Goal: Task Accomplishment & Management: Complete application form

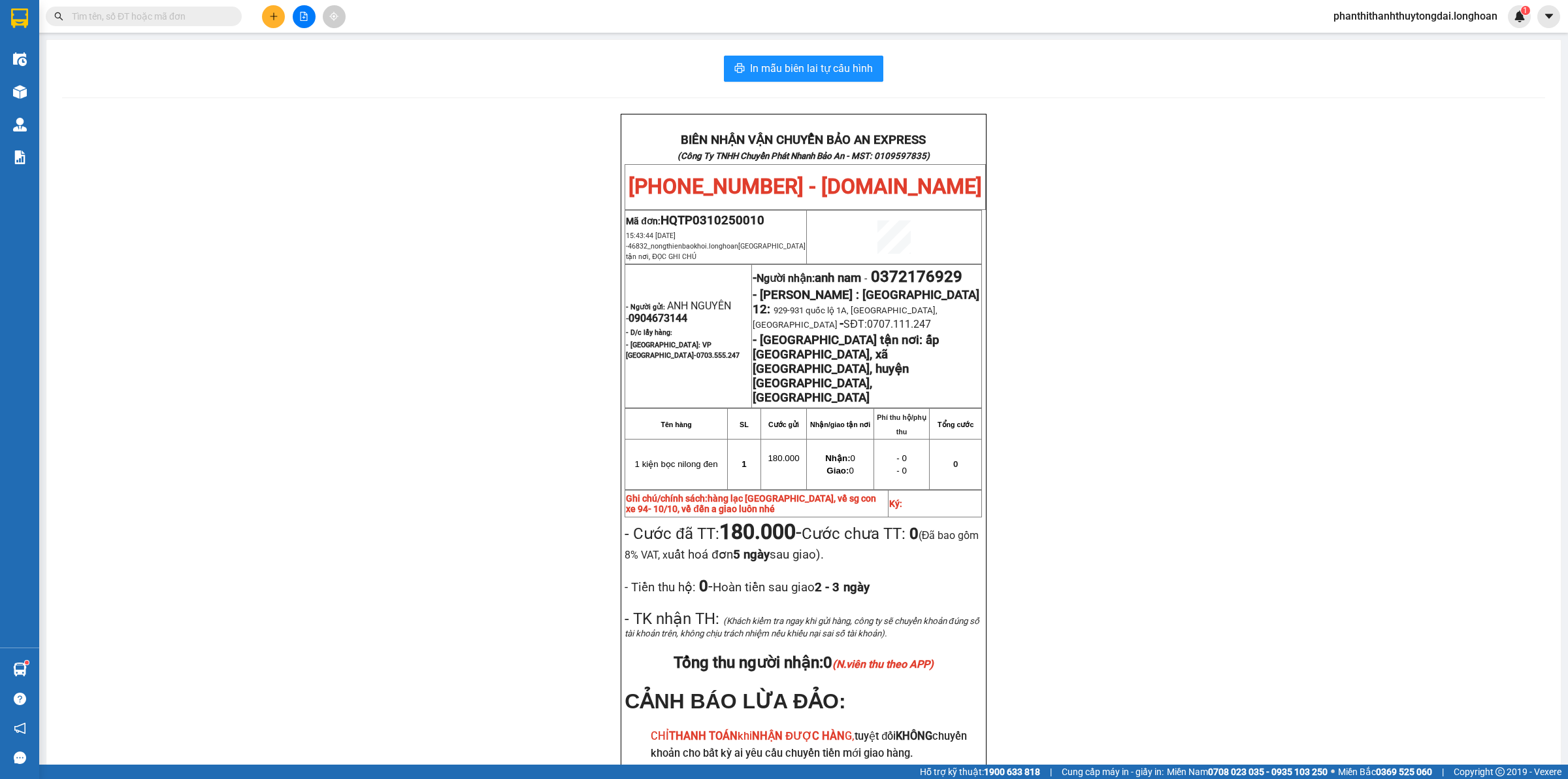
drag, startPoint x: 0, startPoint y: 0, endPoint x: 180, endPoint y: 20, distance: 181.1
click at [180, 20] on input "text" at bounding box center [149, 16] width 154 height 14
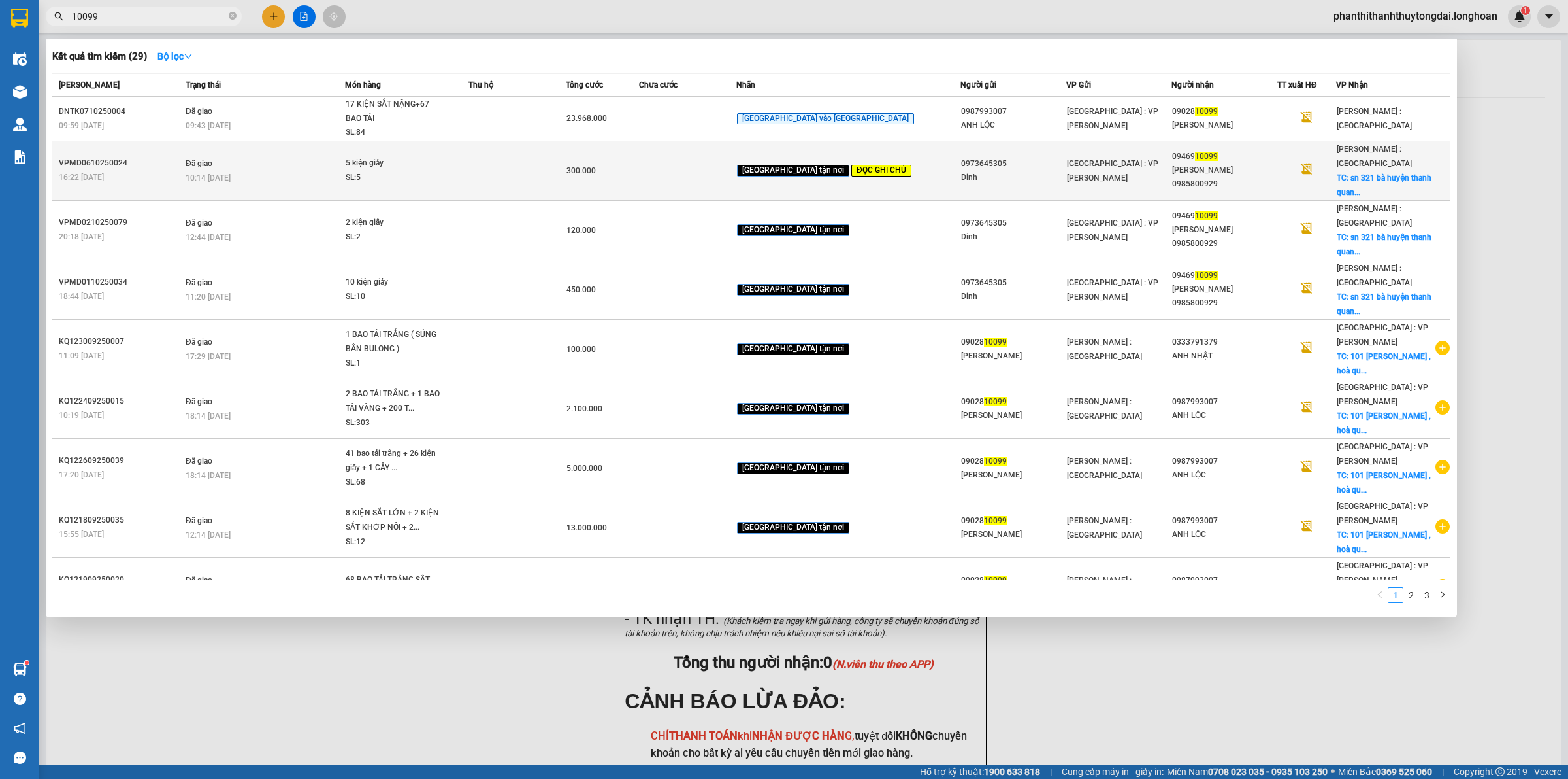
type input "10099"
click at [1014, 171] on div "Dinh" at bounding box center [1013, 177] width 104 height 13
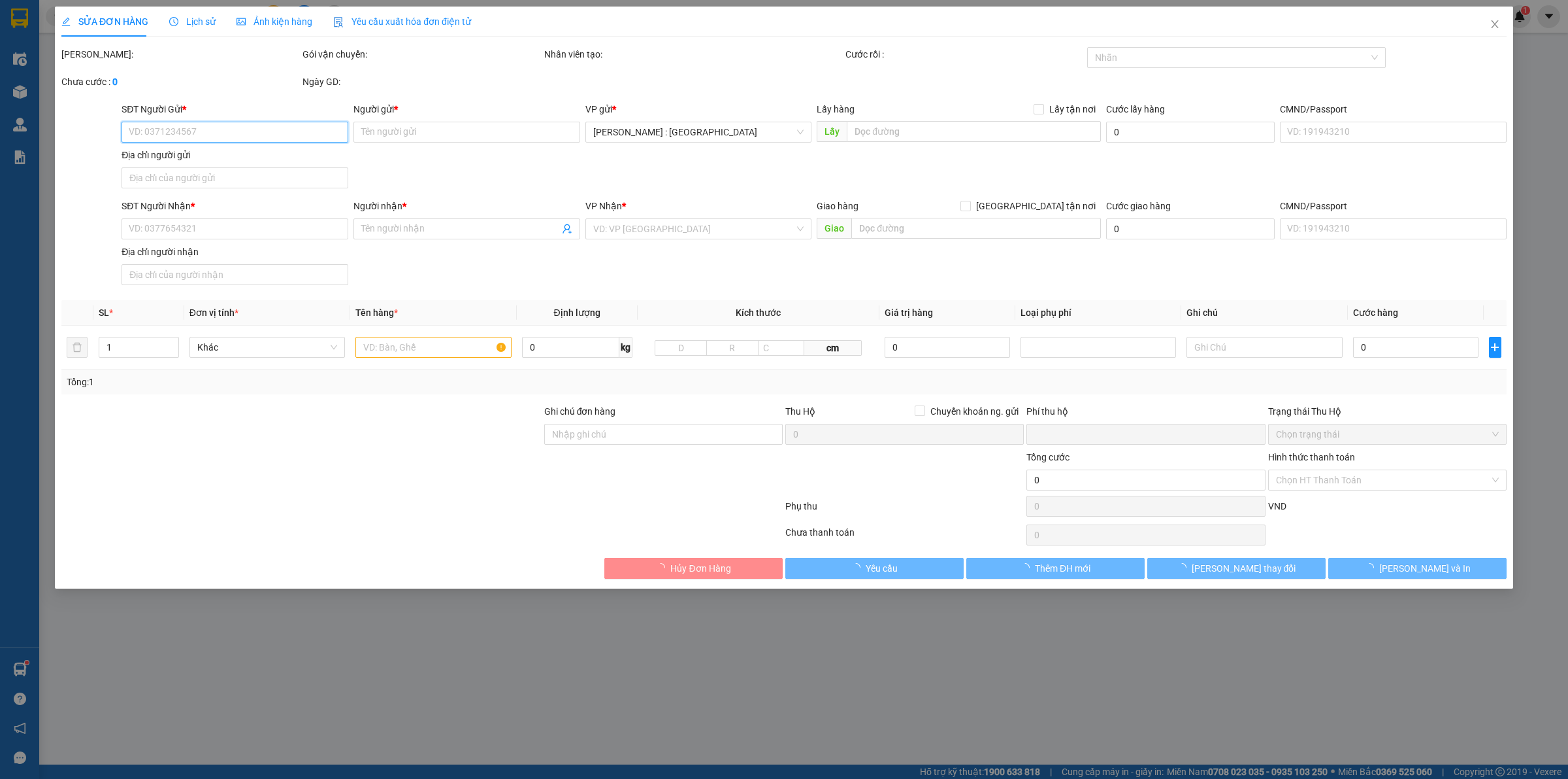
type input "0973645305"
type input "Dinh"
type input "0946910099"
type input "[PERSON_NAME] 0985800929"
checkbox input "true"
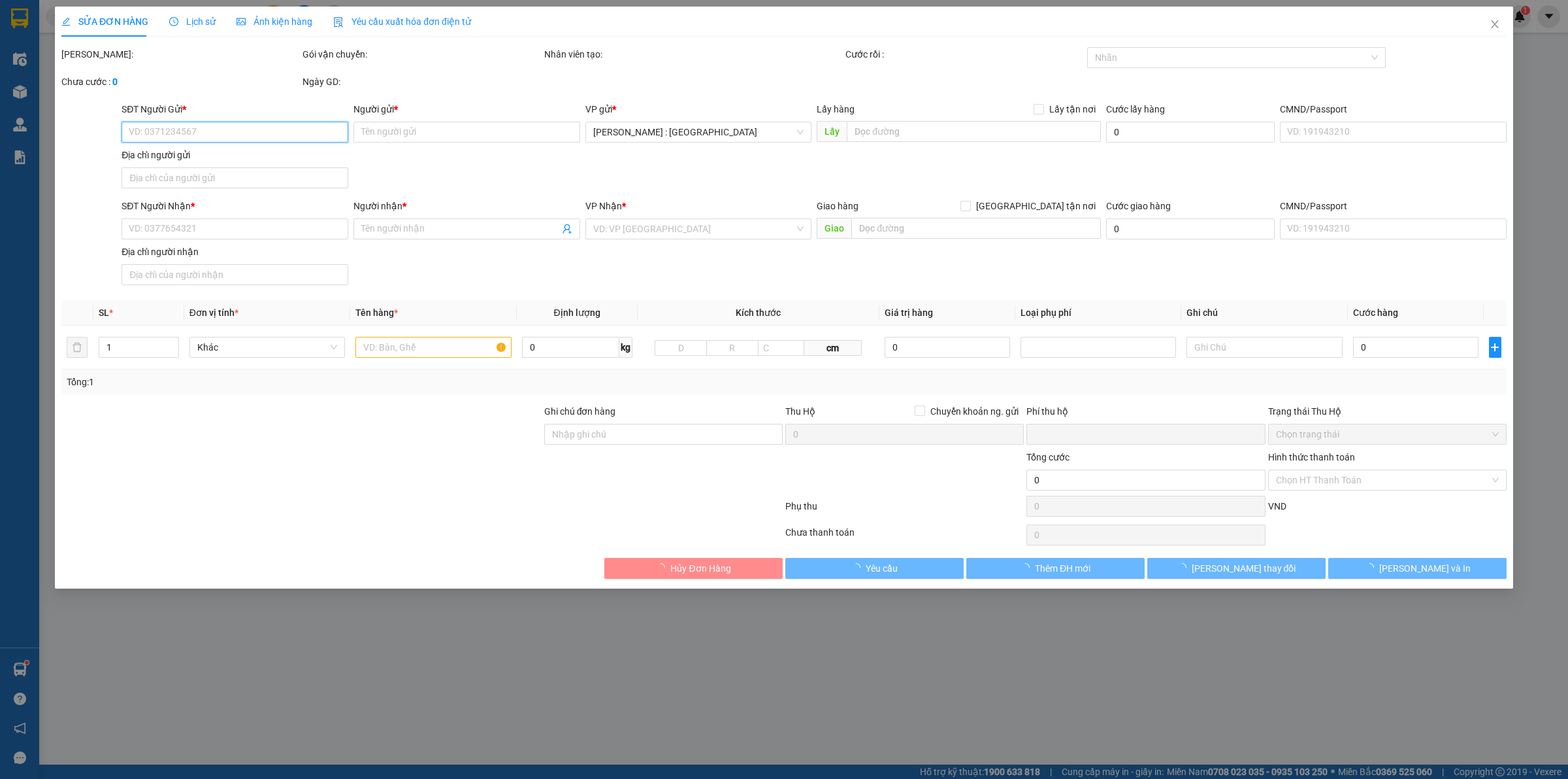
type input "sn 321 bà huyện thanh quan kp nôi hóa 1 bình an dĩ an bd"
type input "giao hàng lấy giúp e 5 kiện cho ra hà nội ạ ( cho về vp NTL )"
type input "0"
type input "300.000"
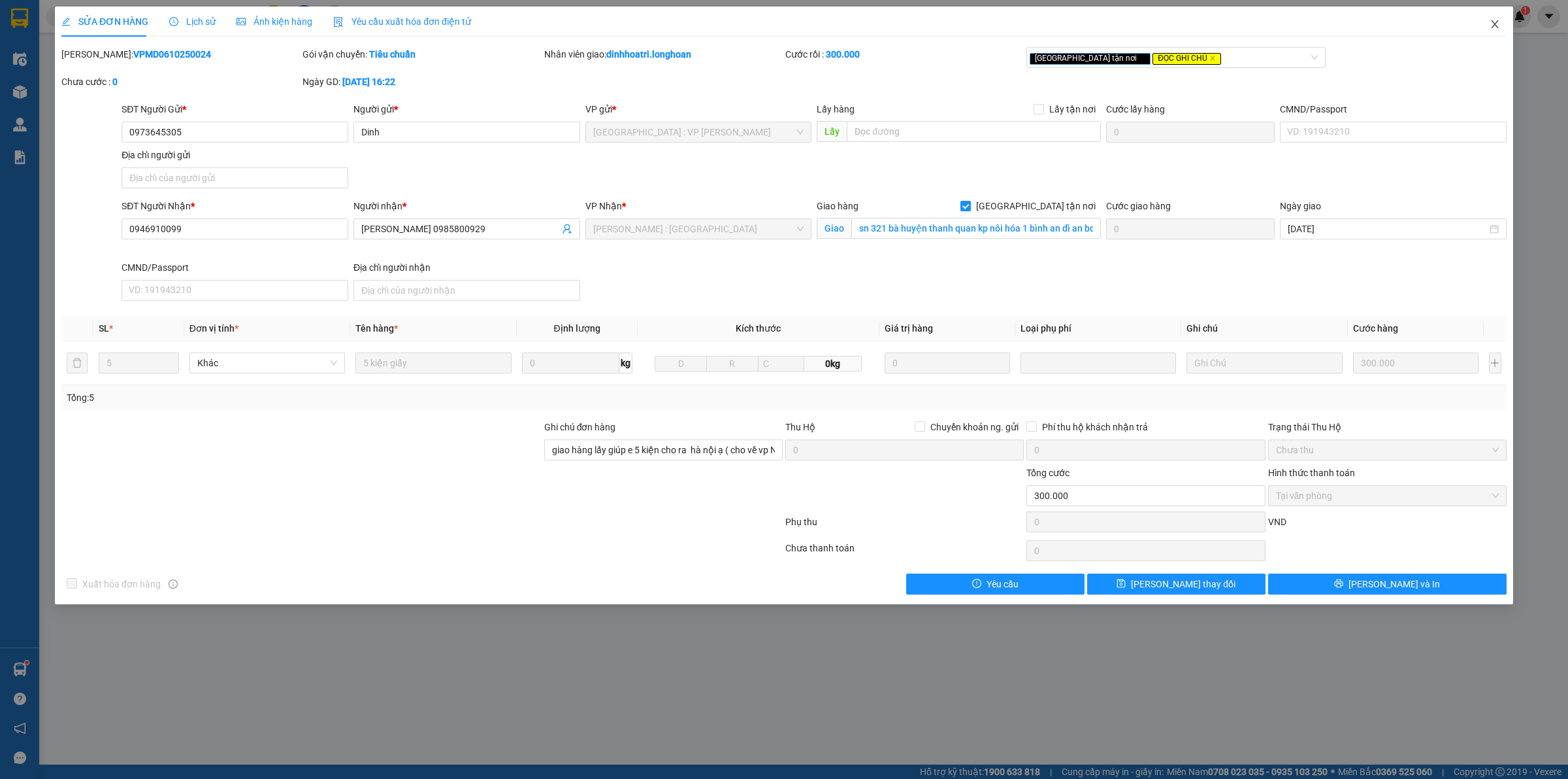
click at [1491, 31] on span "Close" at bounding box center [1494, 24] width 36 height 37
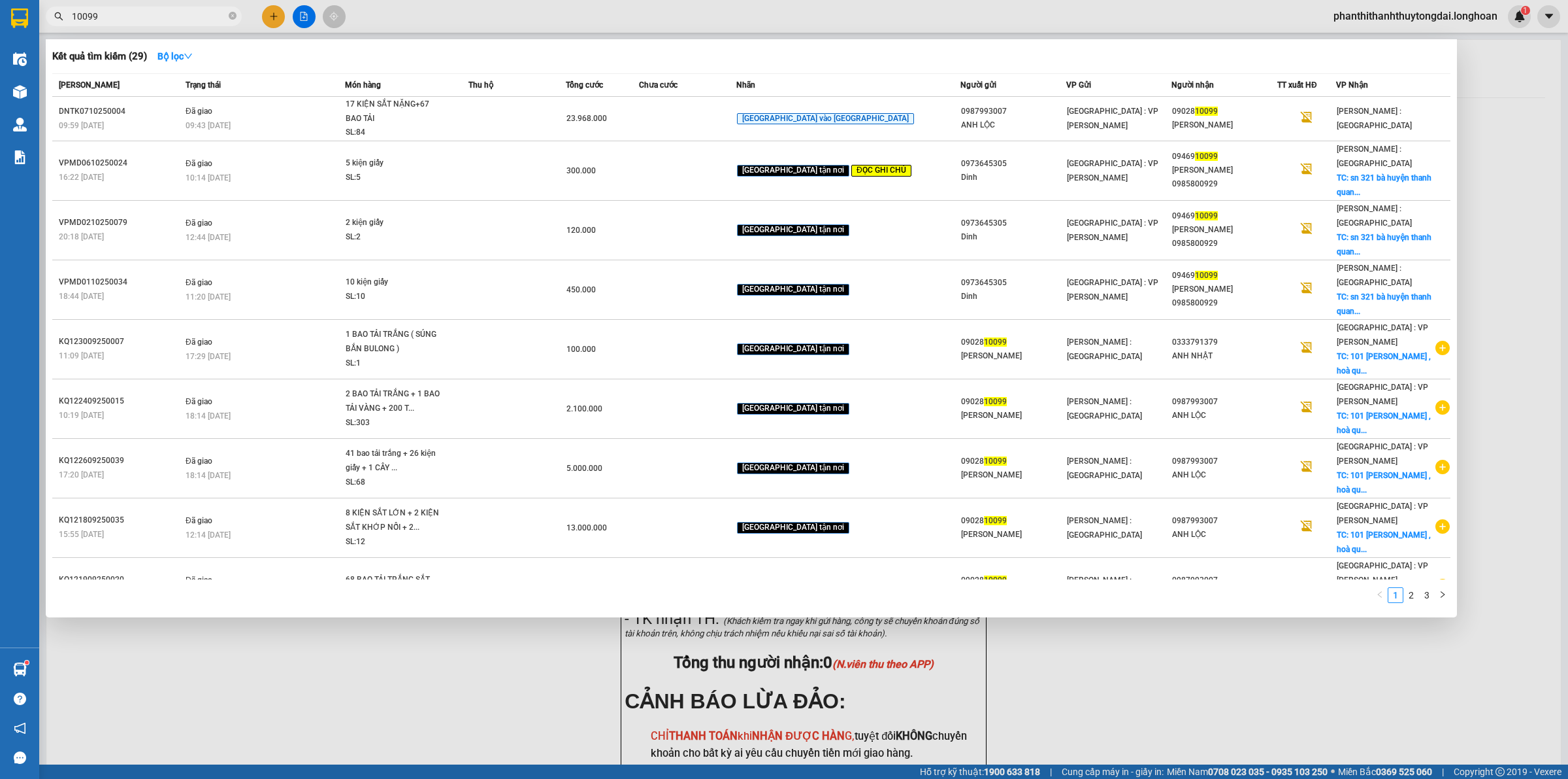
click at [178, 19] on input "10099" at bounding box center [149, 16] width 154 height 14
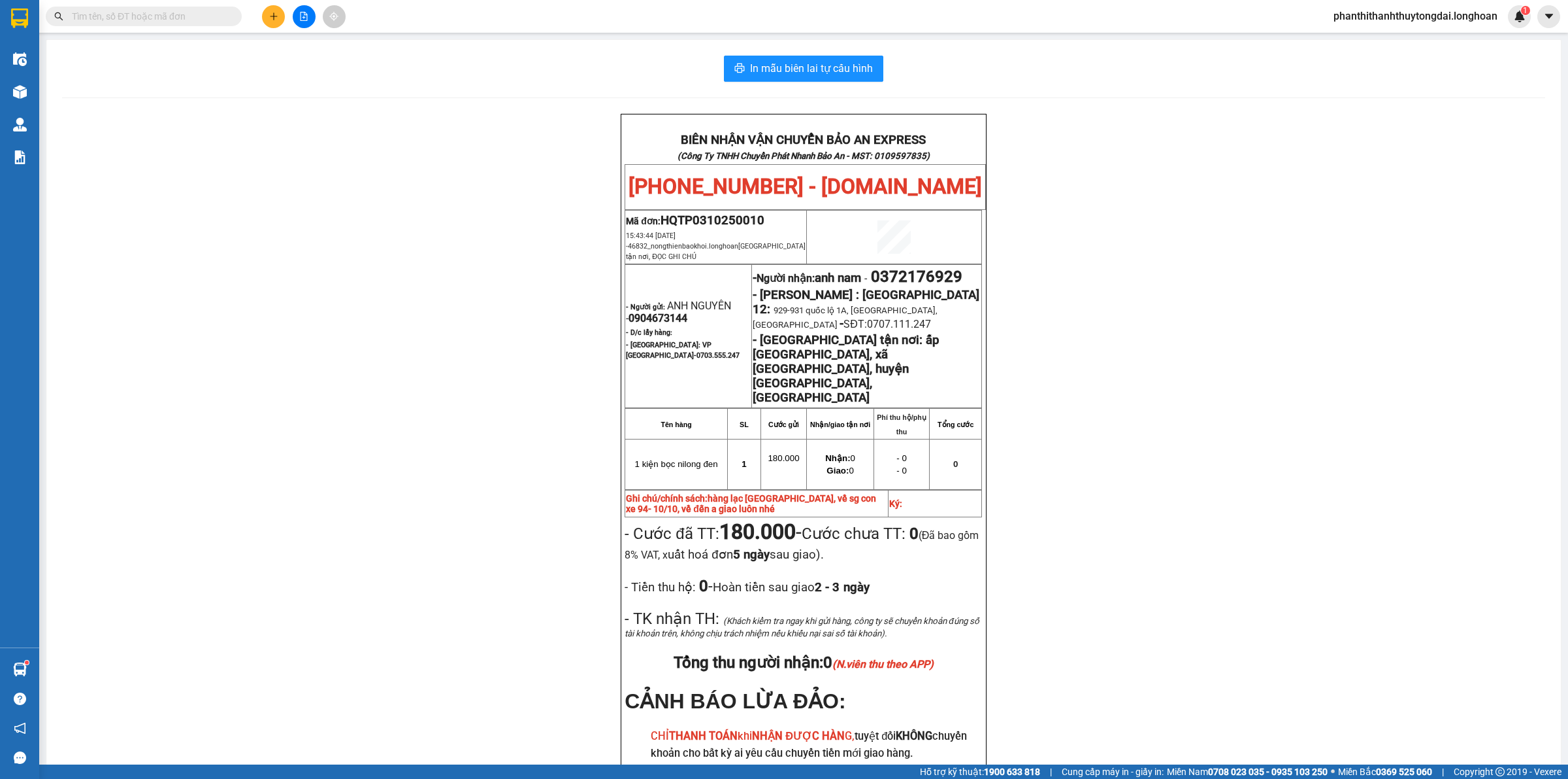
click at [176, 18] on input "text" at bounding box center [149, 16] width 154 height 14
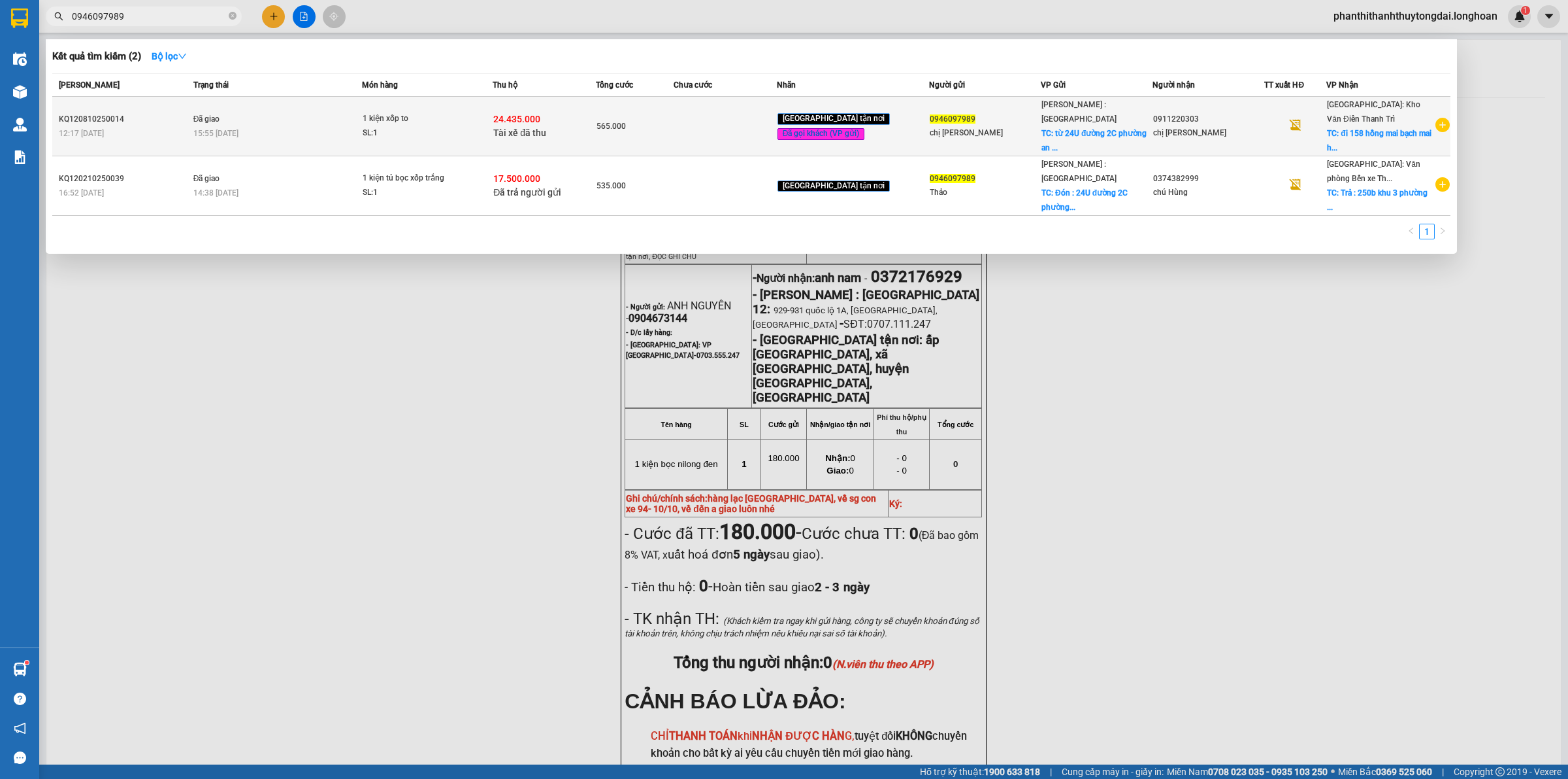
type input "0946097989"
click at [958, 118] on span "0946097989" at bounding box center [952, 118] width 45 height 9
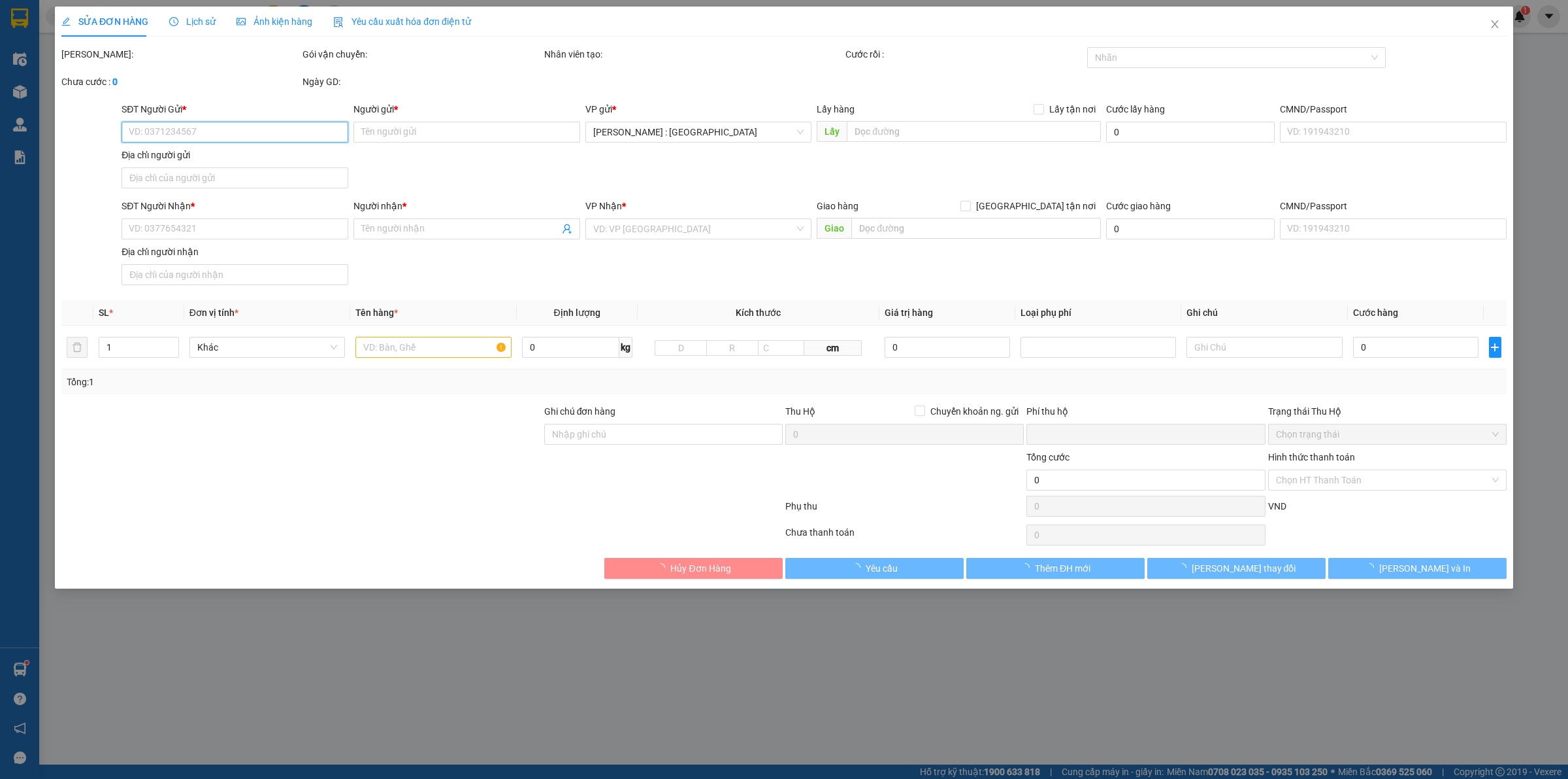
type input "0946097989"
type input "chị [PERSON_NAME]"
checkbox input "true"
type input "từ 24U đường 2C phường an lạc A quận [GEOGRAPHIC_DATA]."
type input "65.000"
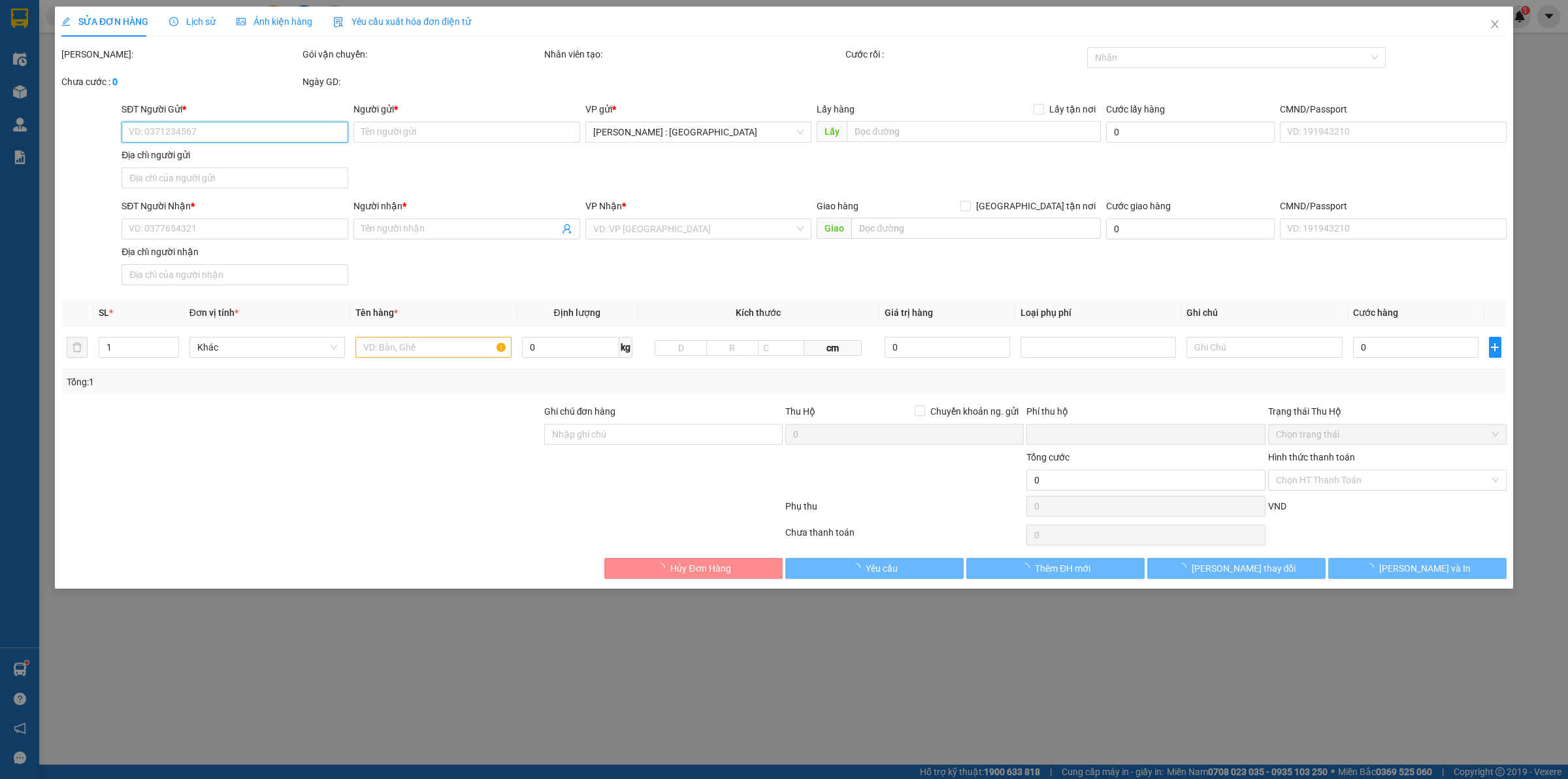
type input "0911220303"
type input "chị [PERSON_NAME]"
checkbox input "true"
type input "đi 158 hồng mai bạch mai [GEOGRAPHIC_DATA]"
checkbox input "true"
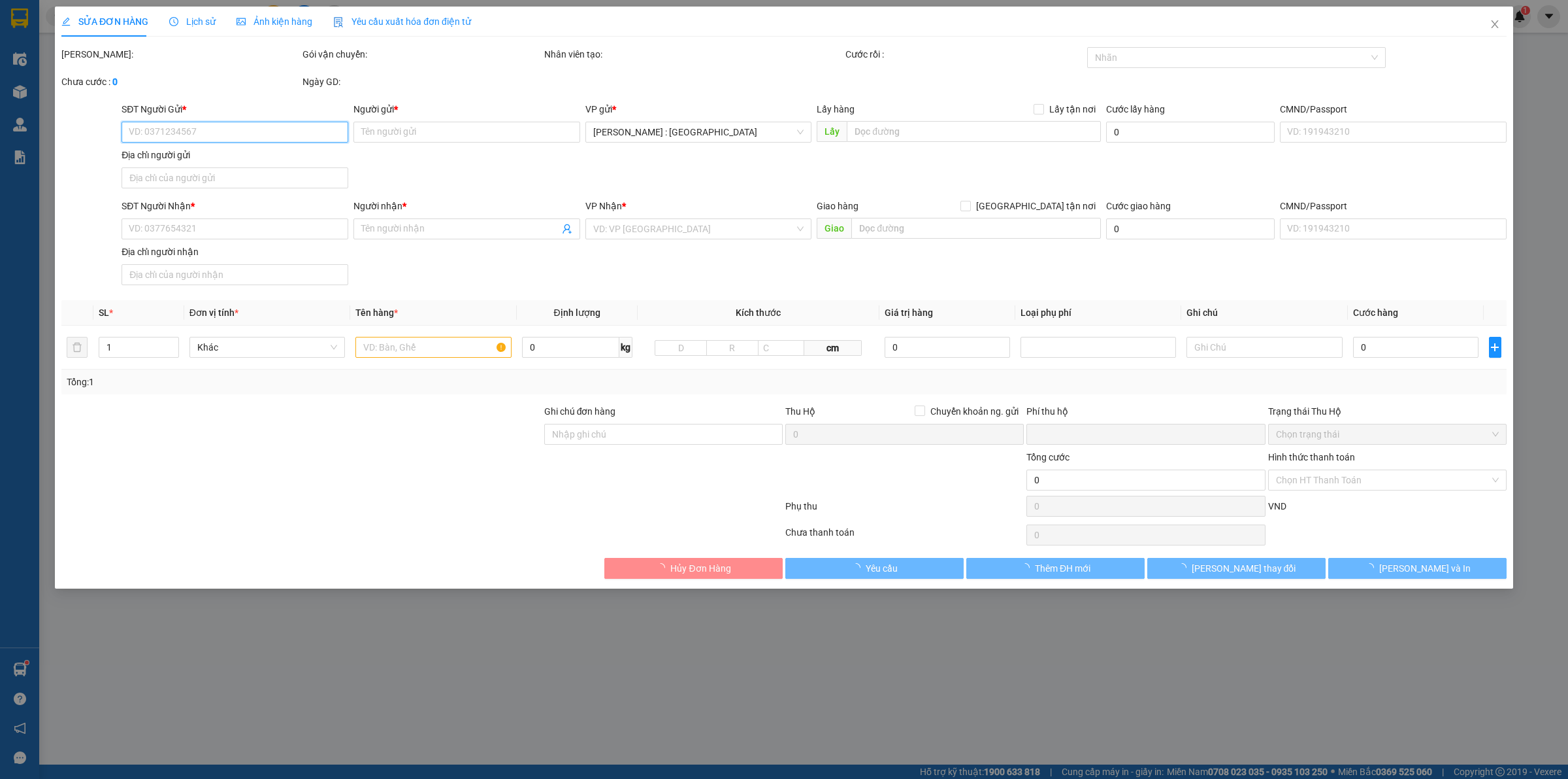
type input "24.435.000"
type input "50.000"
type input "565.000"
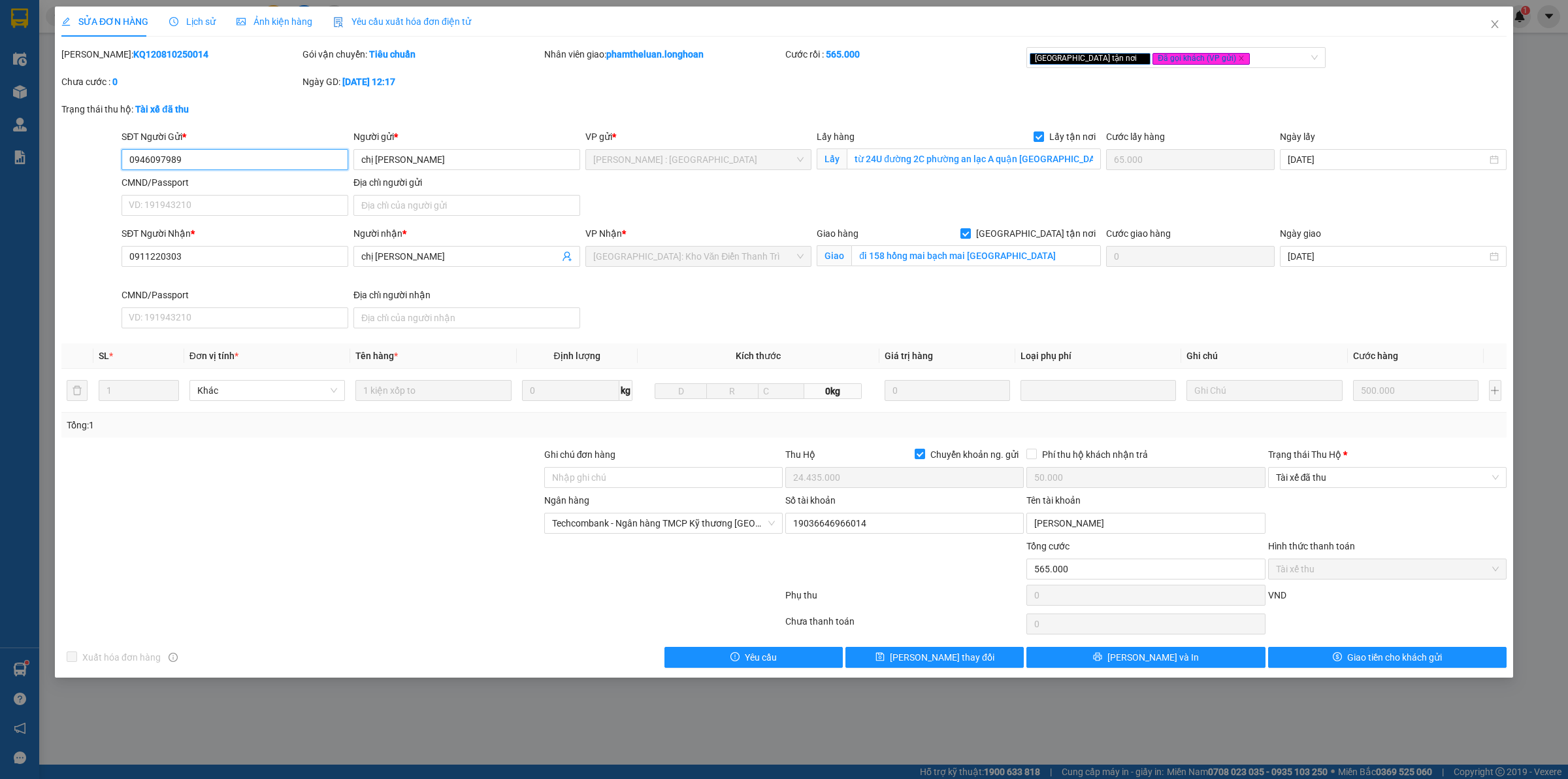
click at [292, 158] on input "0946097989" at bounding box center [235, 158] width 227 height 20
